Goal: Transaction & Acquisition: Purchase product/service

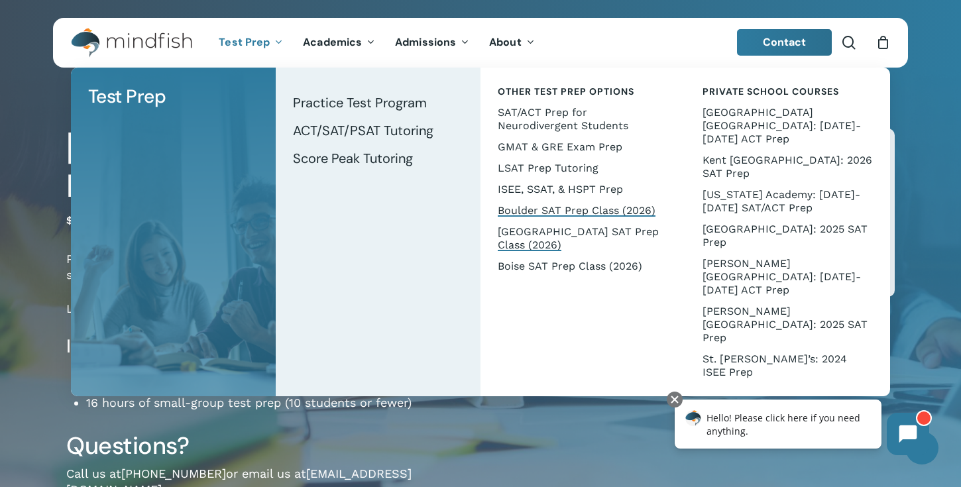
click at [548, 209] on span "Boulder SAT Prep Class (2026)" at bounding box center [576, 210] width 158 height 13
